Goal: Task Accomplishment & Management: Use online tool/utility

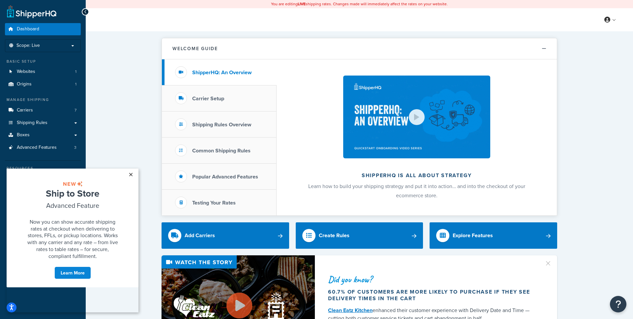
click at [133, 176] on link "×" at bounding box center [131, 174] width 12 height 12
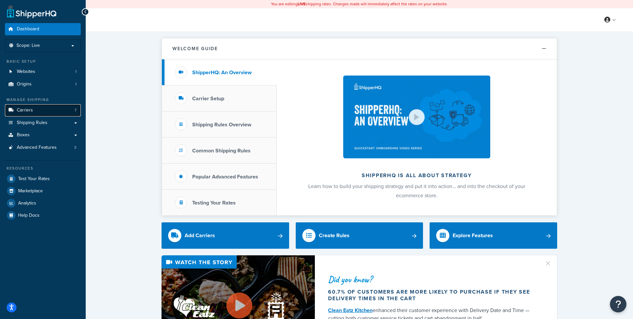
click at [67, 113] on link "Carriers 7" at bounding box center [43, 110] width 76 height 12
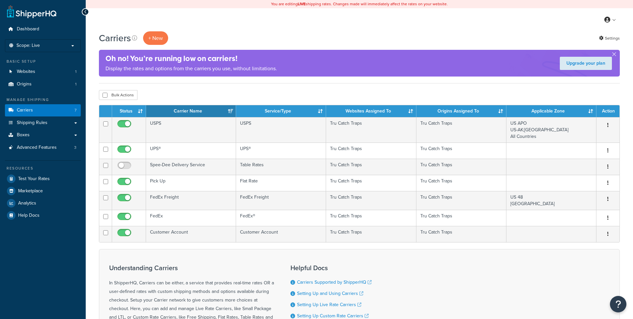
click at [63, 134] on link "Boxes" at bounding box center [43, 135] width 76 height 12
